Goal: Information Seeking & Learning: Learn about a topic

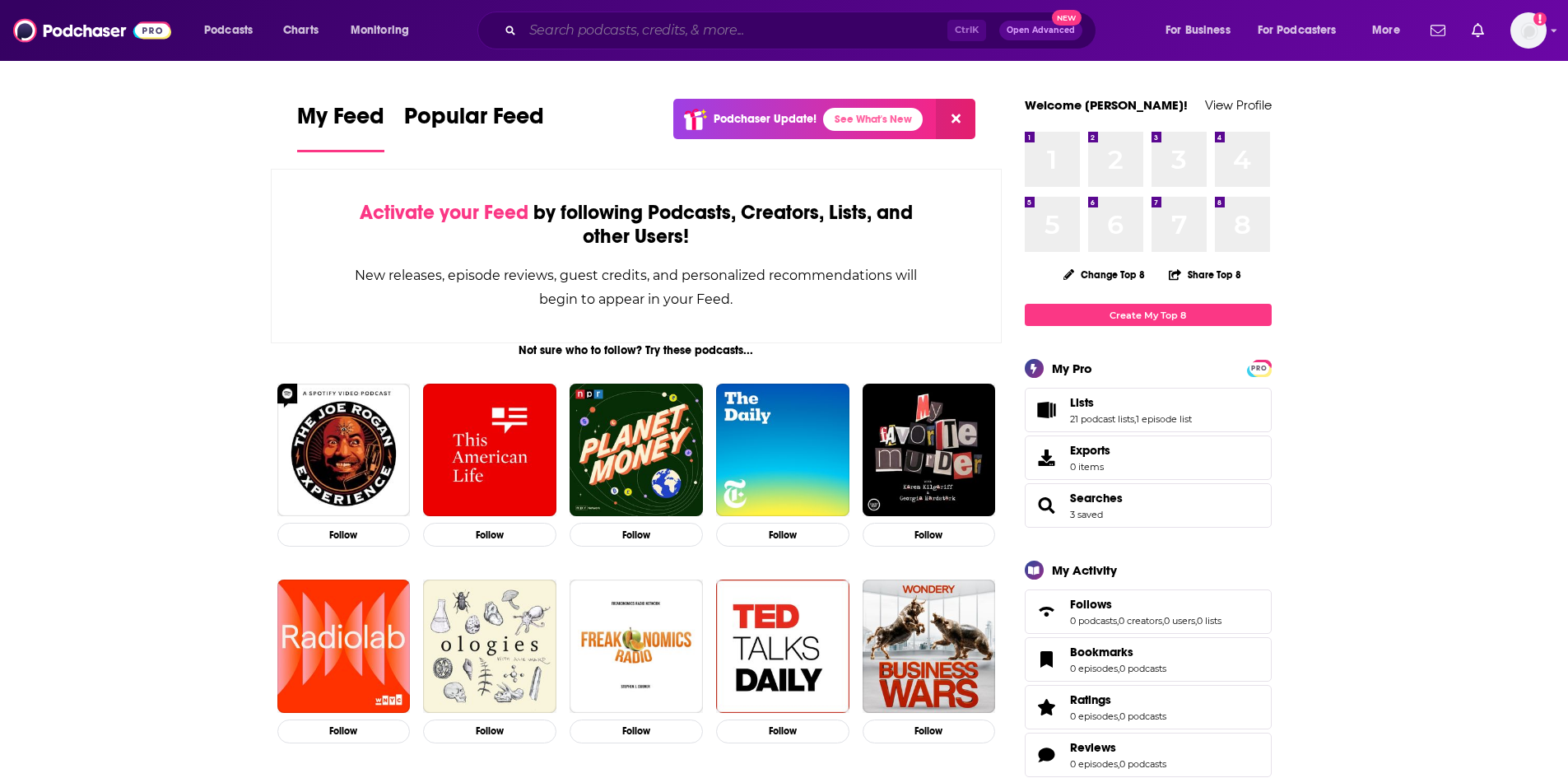
click at [562, 32] on input "Search podcasts, credits, & more..." at bounding box center [735, 30] width 425 height 27
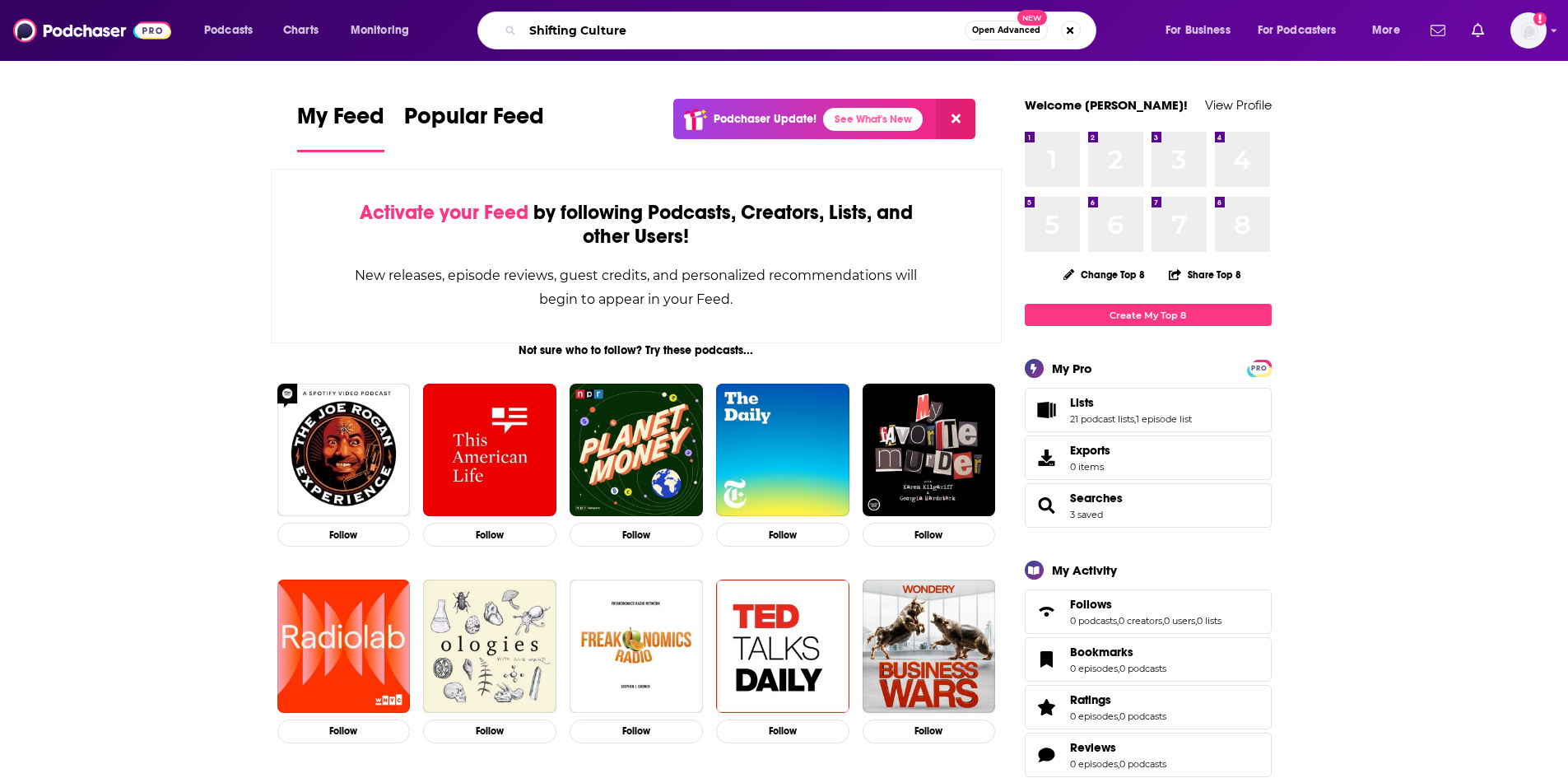
type input "Shifting Culture"
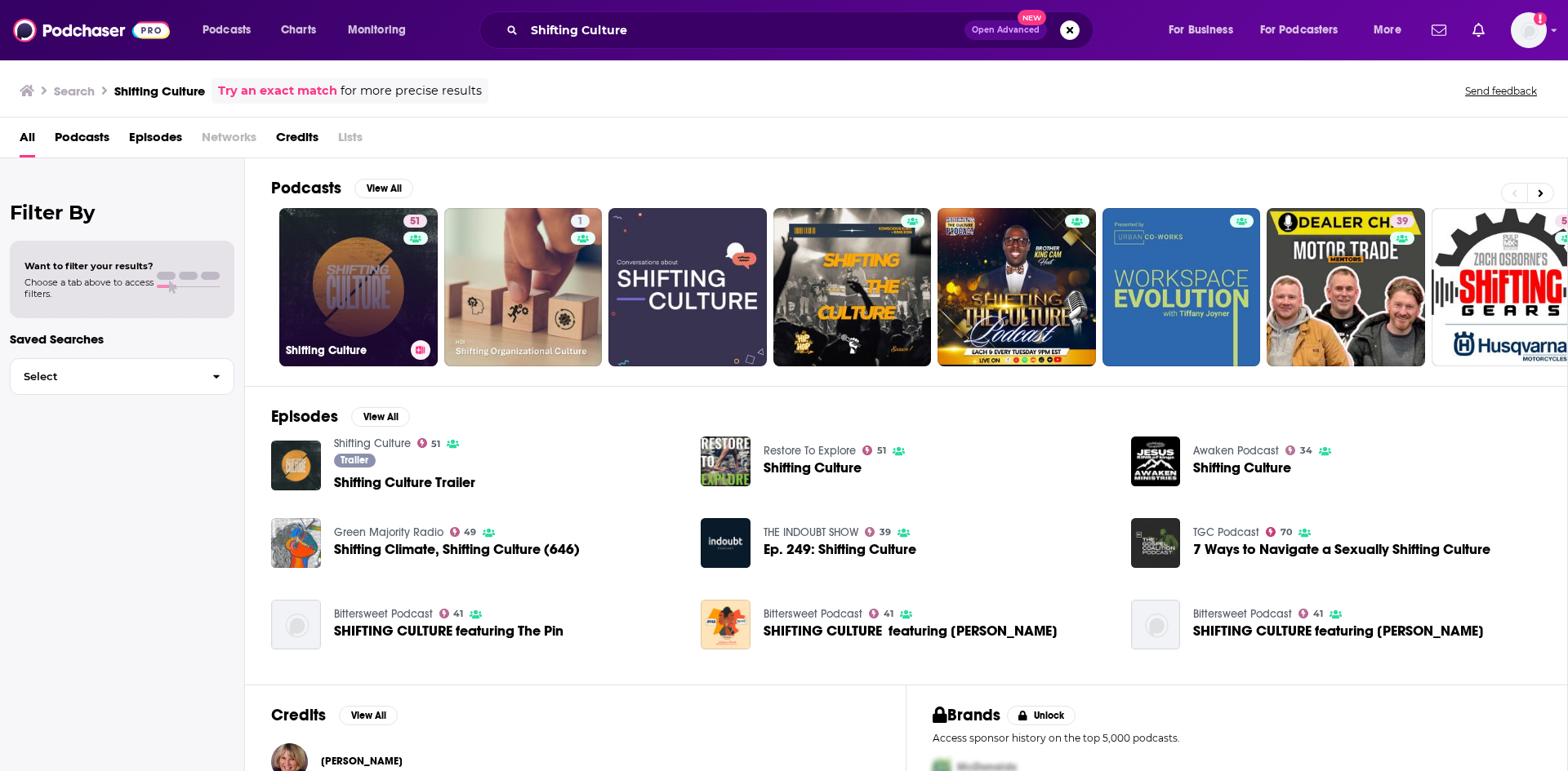
click at [325, 258] on link "51 Shifting Culture" at bounding box center [358, 287] width 159 height 159
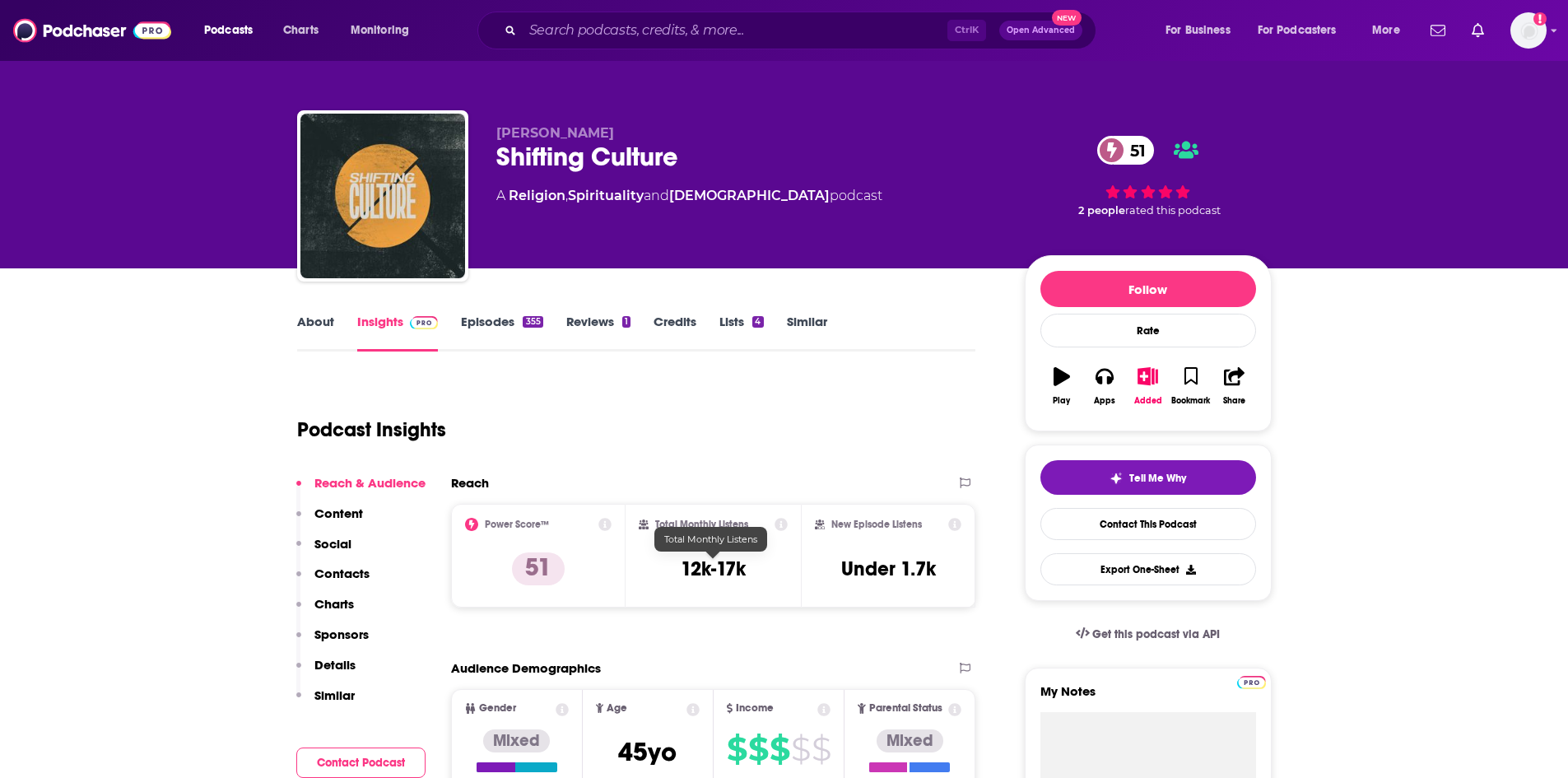
click at [683, 570] on h3 "12k-17k" at bounding box center [713, 569] width 65 height 25
